Goal: Entertainment & Leisure: Consume media (video, audio)

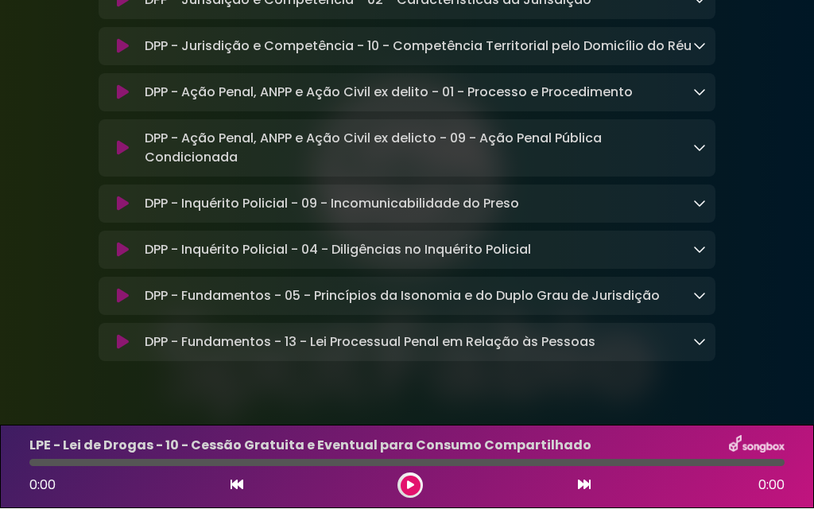
scroll to position [67, 0]
click at [686, 195] on div "DPP - Inquérito Policial - 09 - Incomunicabilidade do Preso Loading Track..." at bounding box center [422, 204] width 568 height 19
click at [699, 197] on icon at bounding box center [700, 203] width 13 height 13
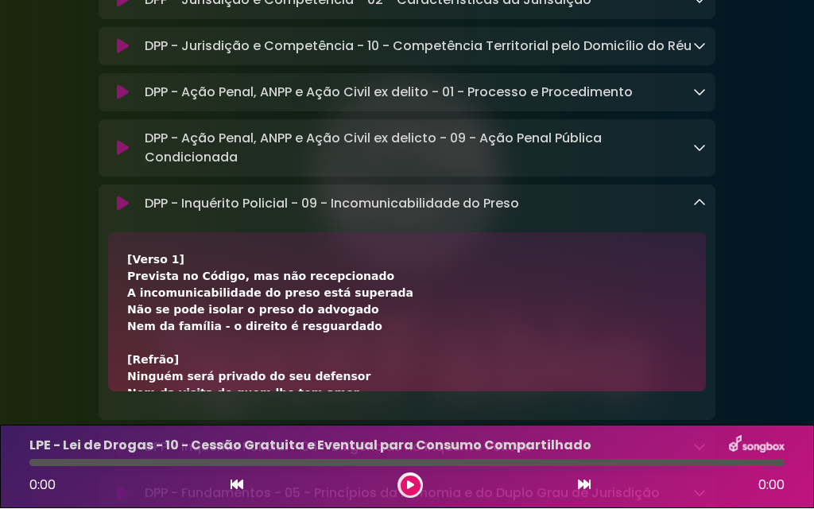
scroll to position [0, 0]
click at [128, 196] on icon at bounding box center [123, 204] width 12 height 16
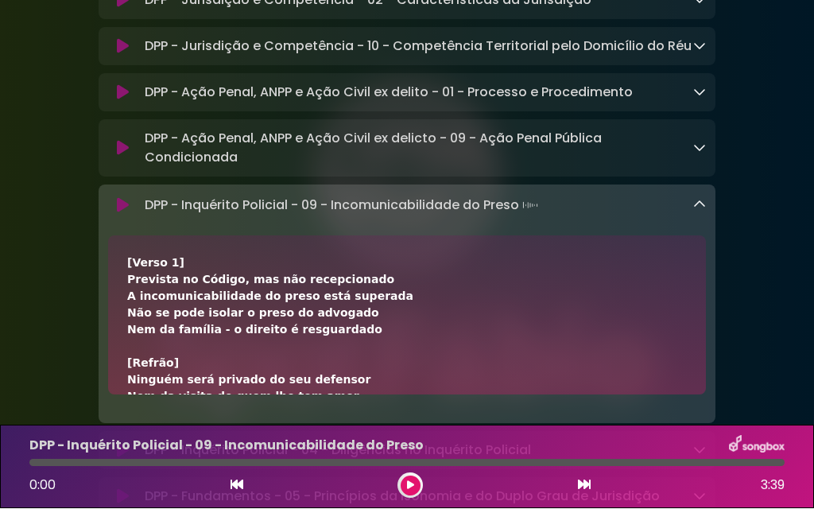
click at [694, 199] on icon at bounding box center [700, 205] width 13 height 13
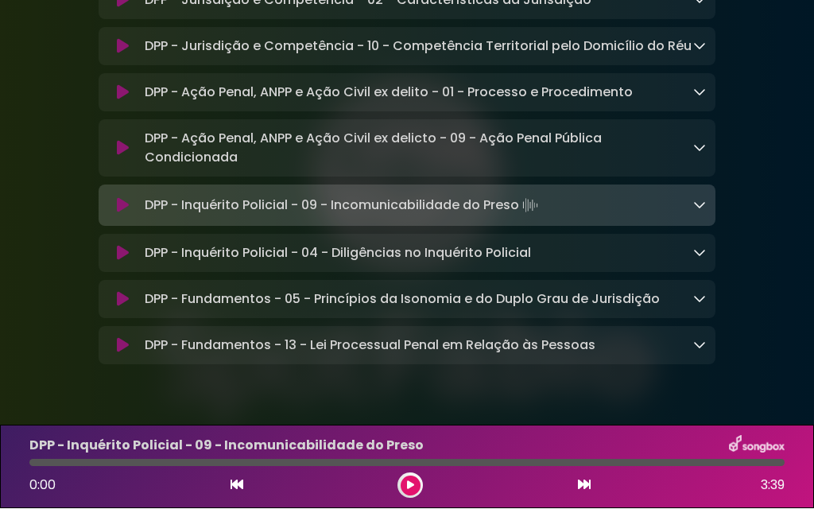
click at [682, 195] on div "DPP - Inquérito Policial - 09 - Incomunicabilidade do Preso Carregando faixa..." at bounding box center [422, 206] width 568 height 22
click at [696, 199] on icon at bounding box center [700, 205] width 13 height 13
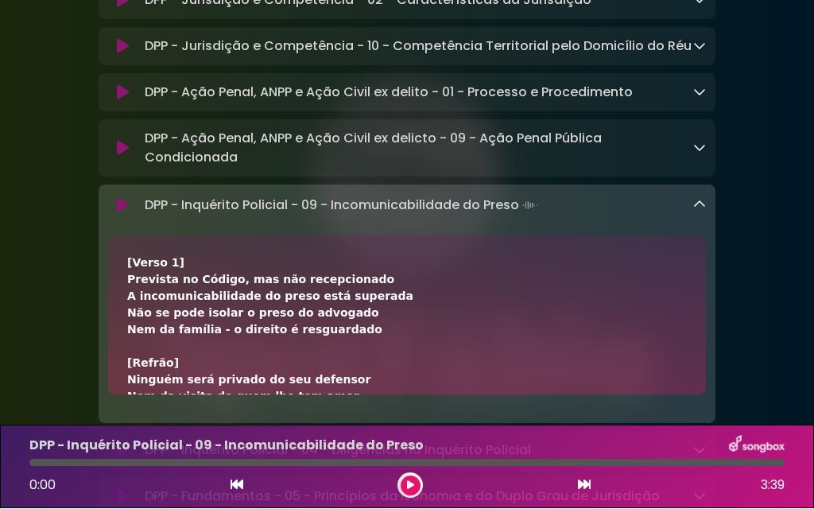
click at [277, 307] on font "Não se pode isolar o preso do advogado" at bounding box center [253, 313] width 252 height 13
click at [165, 236] on div "[Verso 1] Prevista no Código, mas não recepcionado A incomunicabilidade do pres…" at bounding box center [407, 315] width 598 height 159
click at [694, 199] on icon at bounding box center [700, 205] width 13 height 13
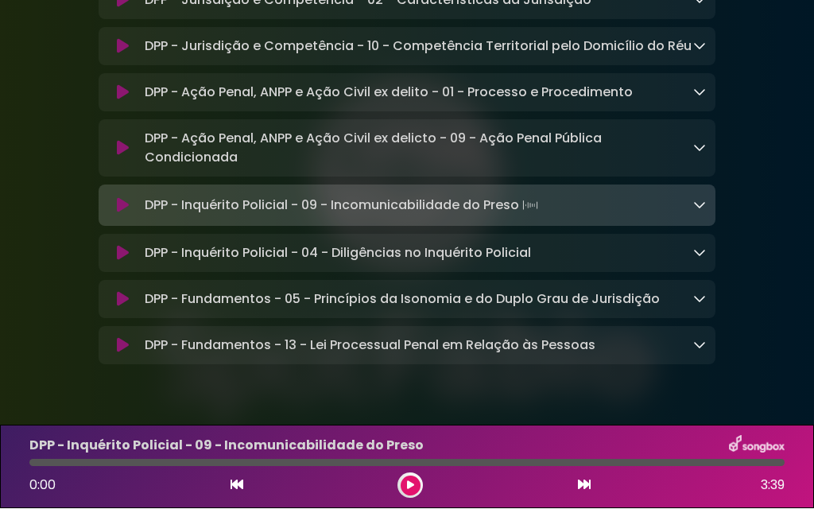
click at [419, 480] on button at bounding box center [411, 486] width 20 height 20
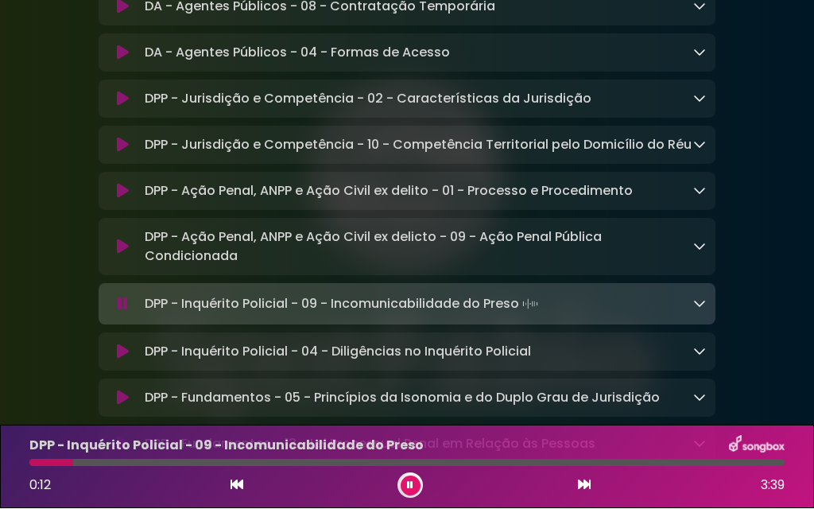
scroll to position [1694, 0]
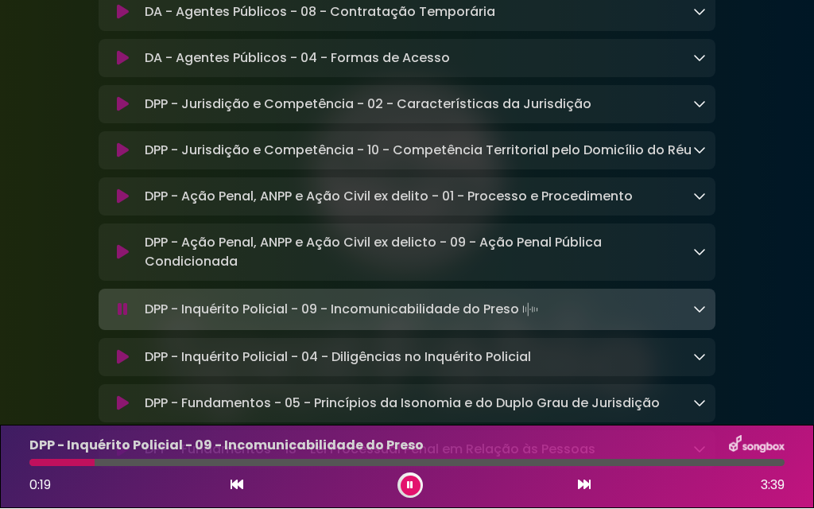
click at [123, 189] on icon at bounding box center [123, 197] width 12 height 16
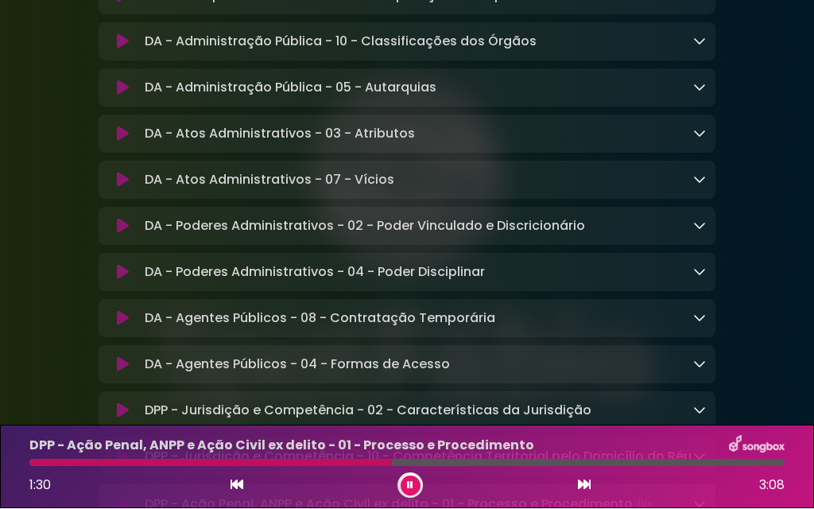
scroll to position [1486, 0]
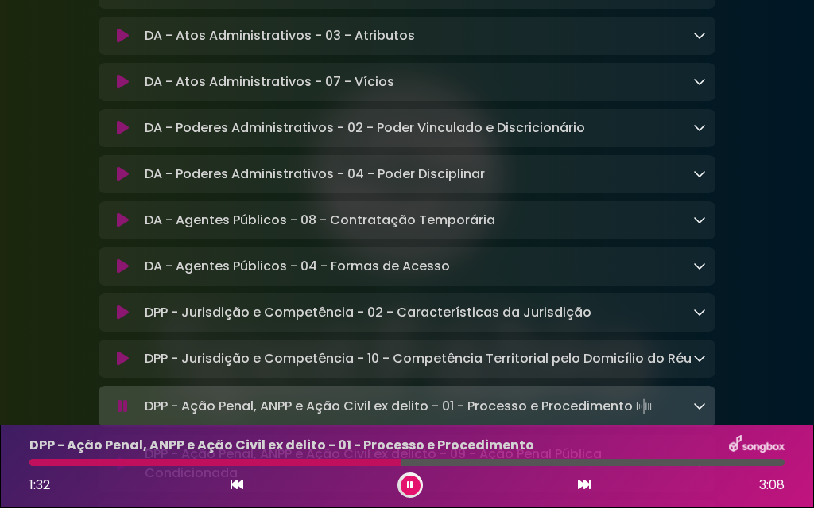
click at [686, 202] on div "DA - Agentes Públicos - 08 - Contratação Temporária Loading Track..." at bounding box center [407, 221] width 617 height 38
click at [126, 213] on icon at bounding box center [123, 221] width 12 height 16
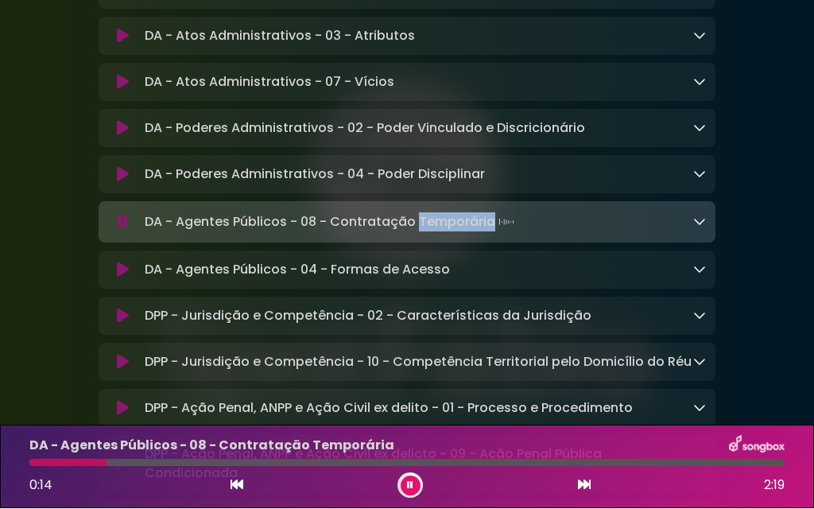
click at [548, 212] on div "DA - Agentes Públicos - 08 - Contratação Temporária Carregando faixa..." at bounding box center [422, 223] width 568 height 22
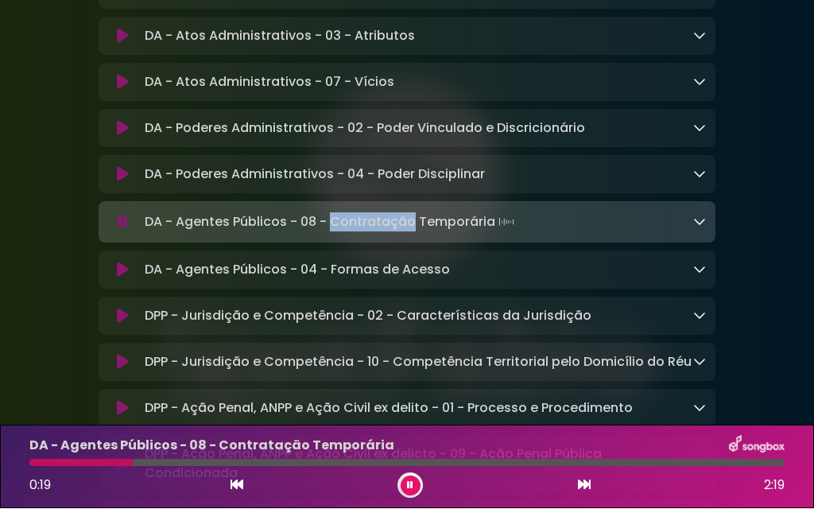
click at [507, 212] on img at bounding box center [506, 223] width 22 height 22
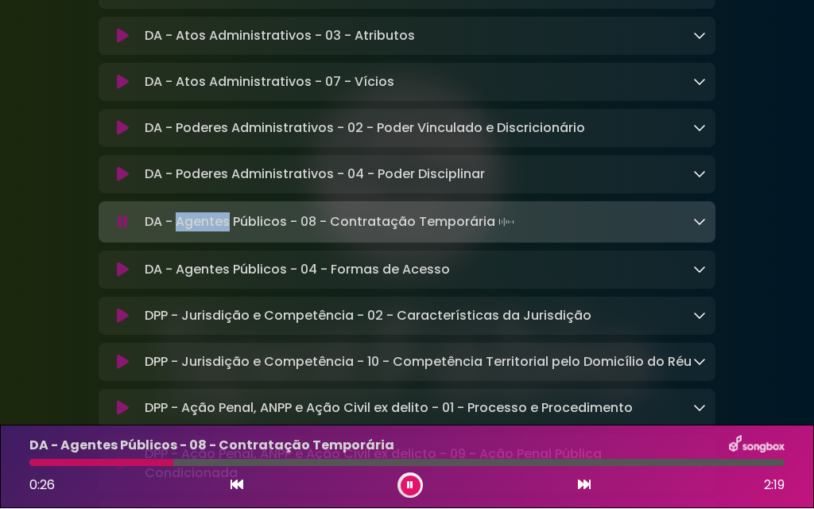
click at [546, 212] on div "DA - Agentes Públicos - 08 - Contratação Temporária Carregando faixa..." at bounding box center [422, 223] width 568 height 22
click at [592, 212] on div "DA - Agentes Públicos - 08 - Contratação Temporária Carregando faixa..." at bounding box center [422, 223] width 568 height 22
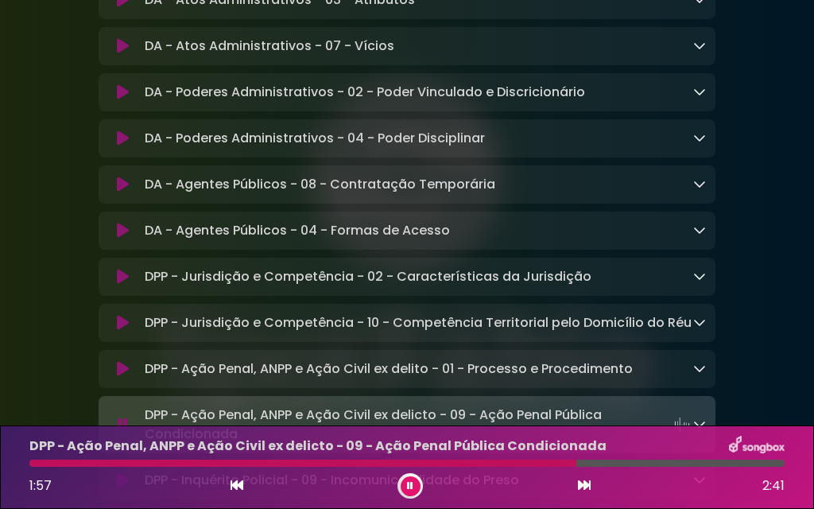
scroll to position [0, 0]
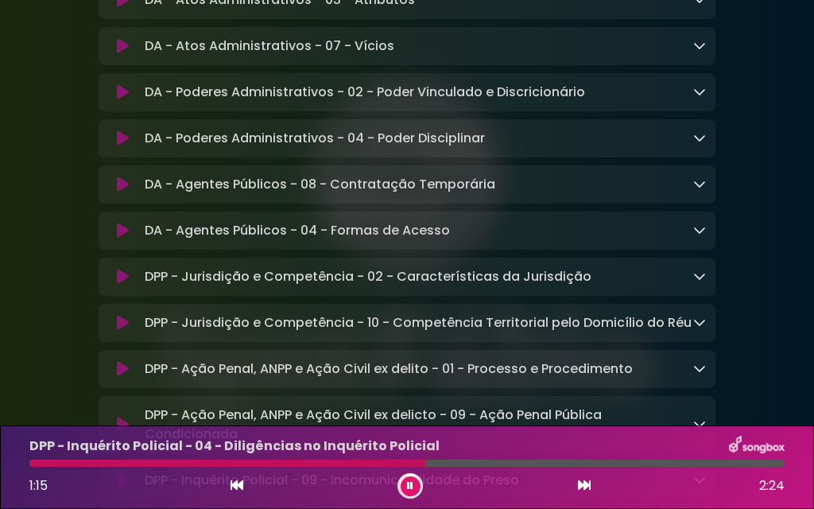
click at [410, 482] on icon at bounding box center [410, 486] width 6 height 10
click at [418, 489] on button at bounding box center [411, 486] width 20 height 20
click at [410, 476] on button at bounding box center [411, 486] width 20 height 20
